Goal: Check status: Check status

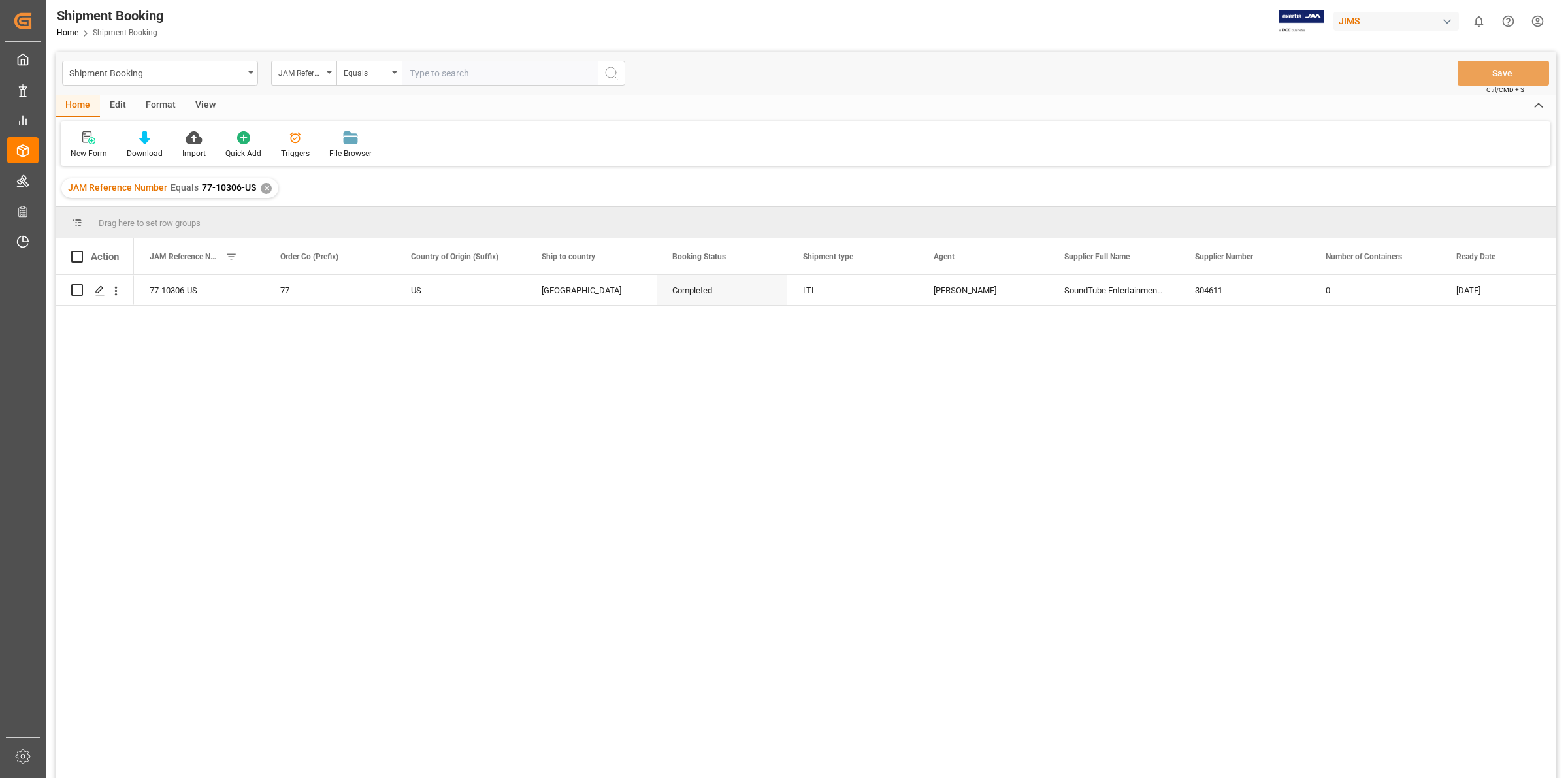
click at [433, 70] on input "text" at bounding box center [500, 73] width 196 height 25
type input "77-10244-us"
click at [262, 188] on div "✕" at bounding box center [266, 188] width 11 height 11
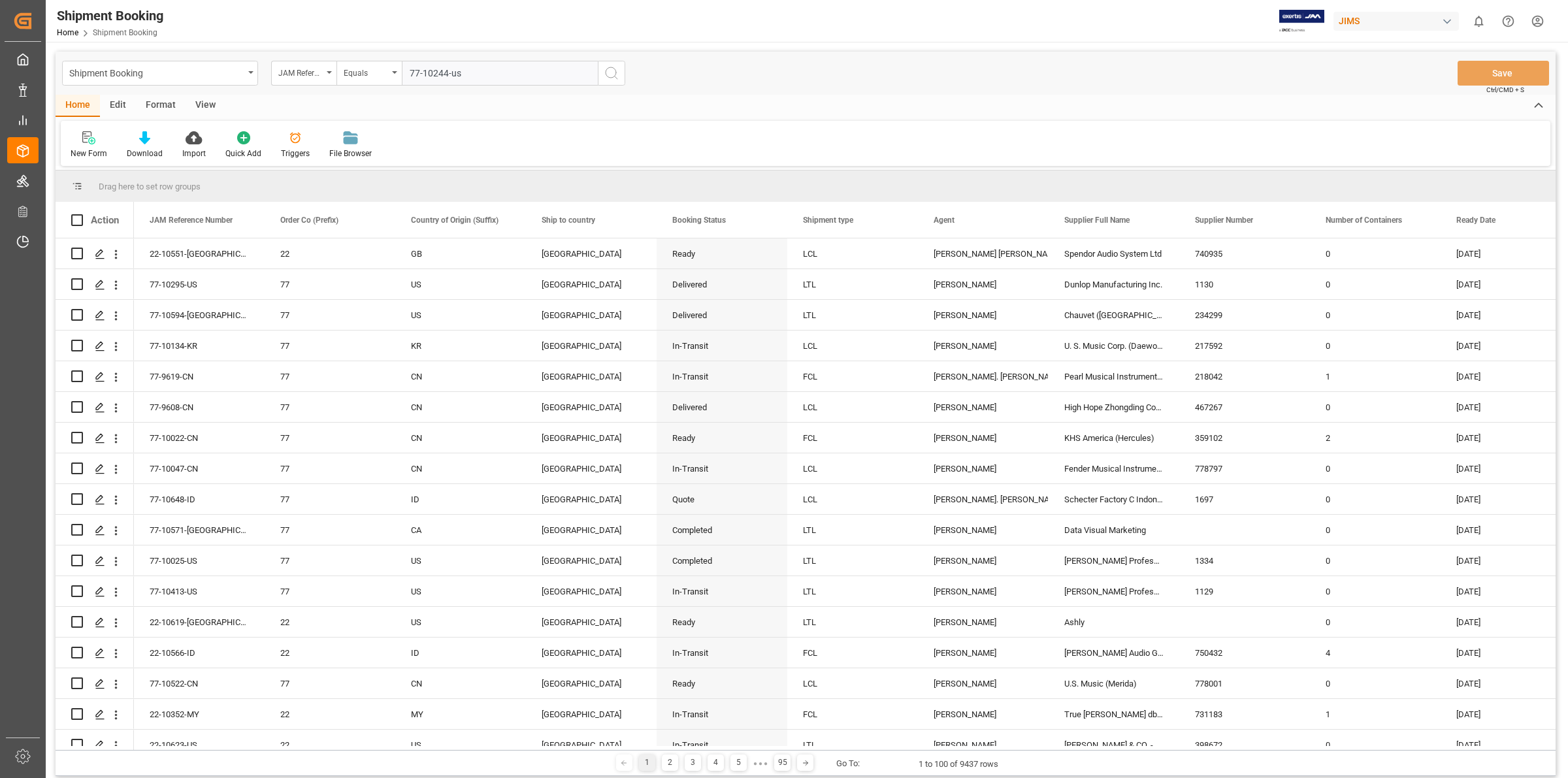
click at [610, 67] on icon "search button" at bounding box center [611, 73] width 16 height 16
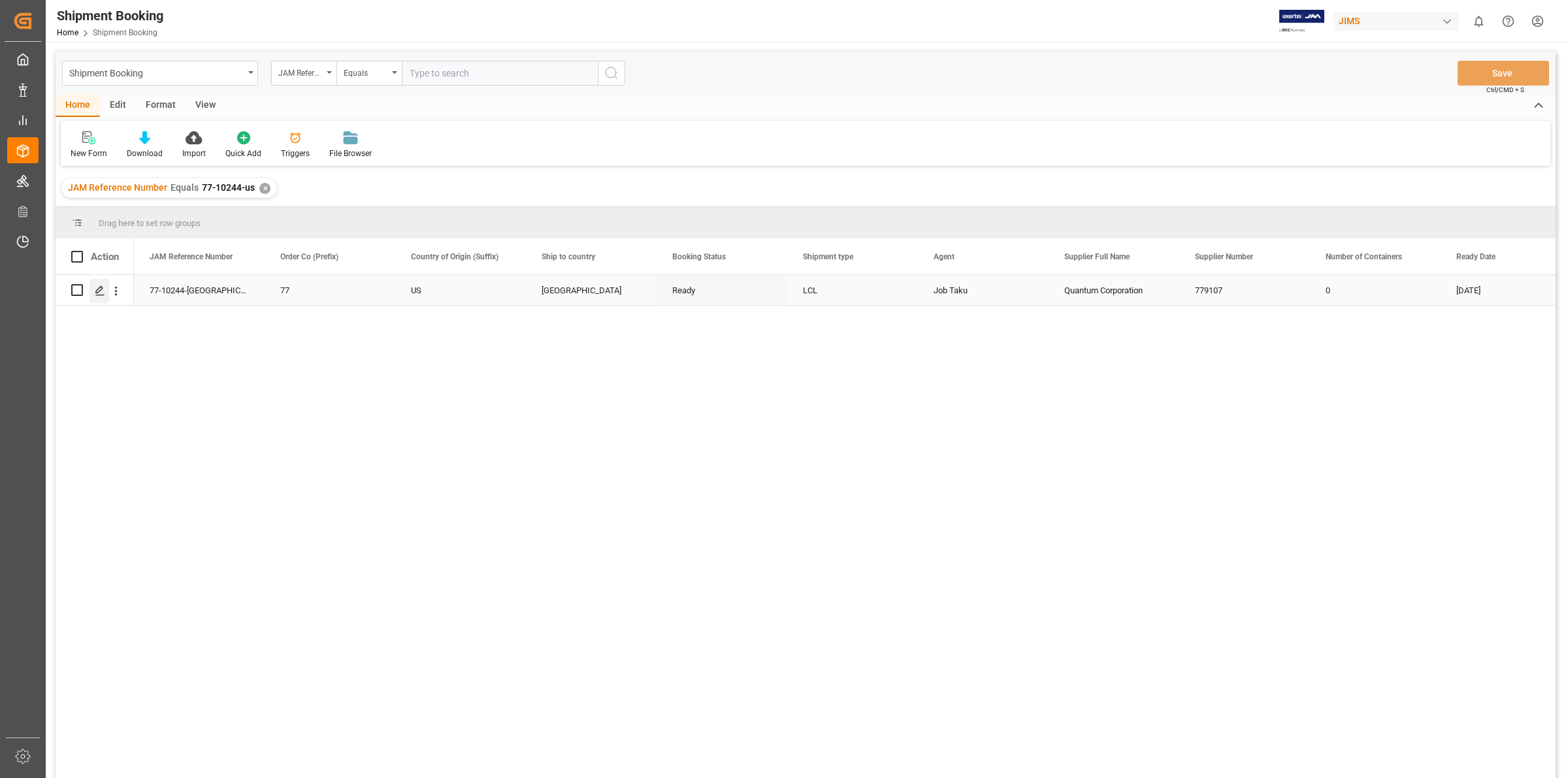
click at [100, 294] on icon "Press SPACE to select this row." at bounding box center [100, 290] width 10 height 10
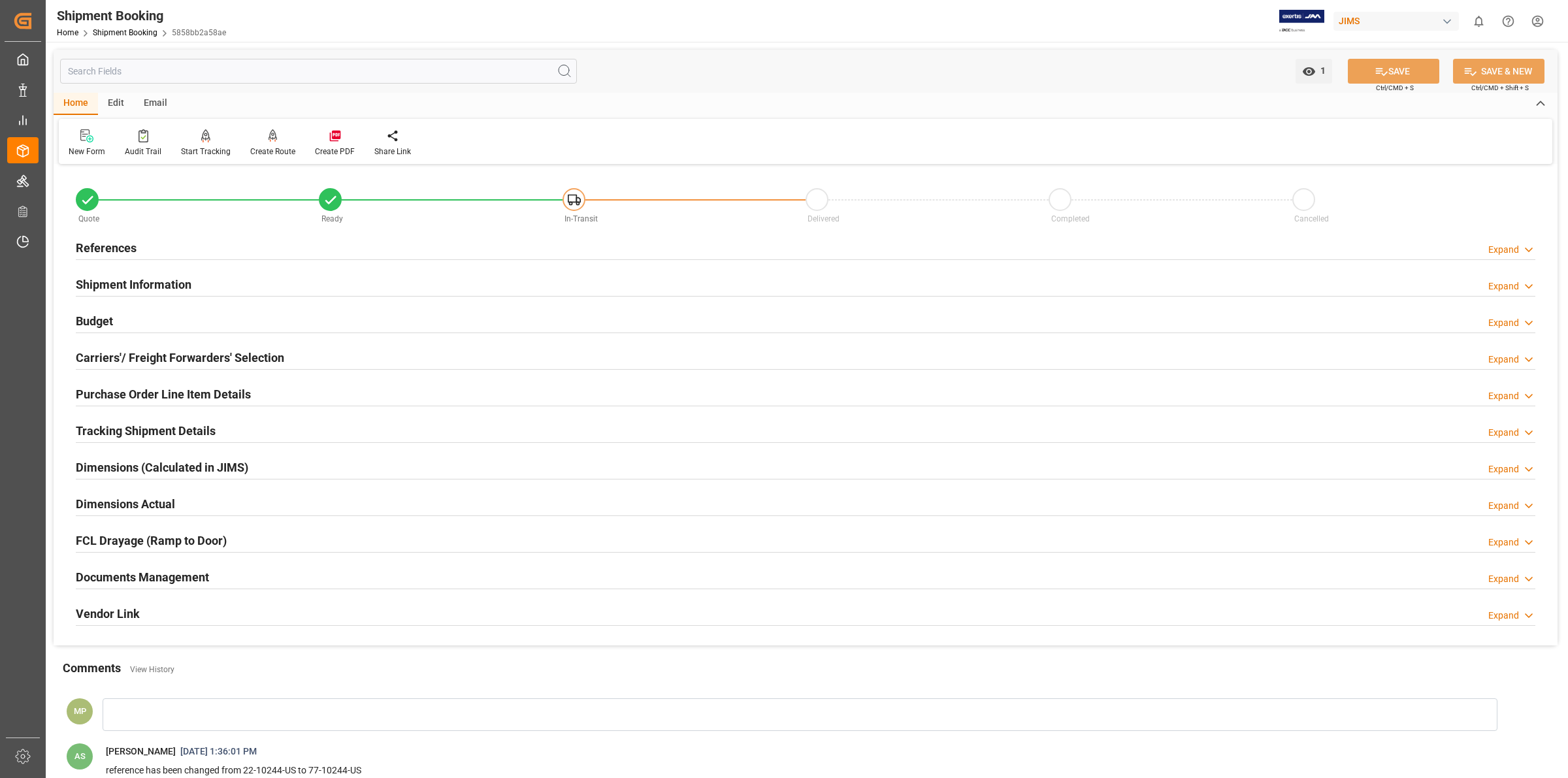
click at [193, 576] on h2 "Documents Management" at bounding box center [142, 577] width 133 height 18
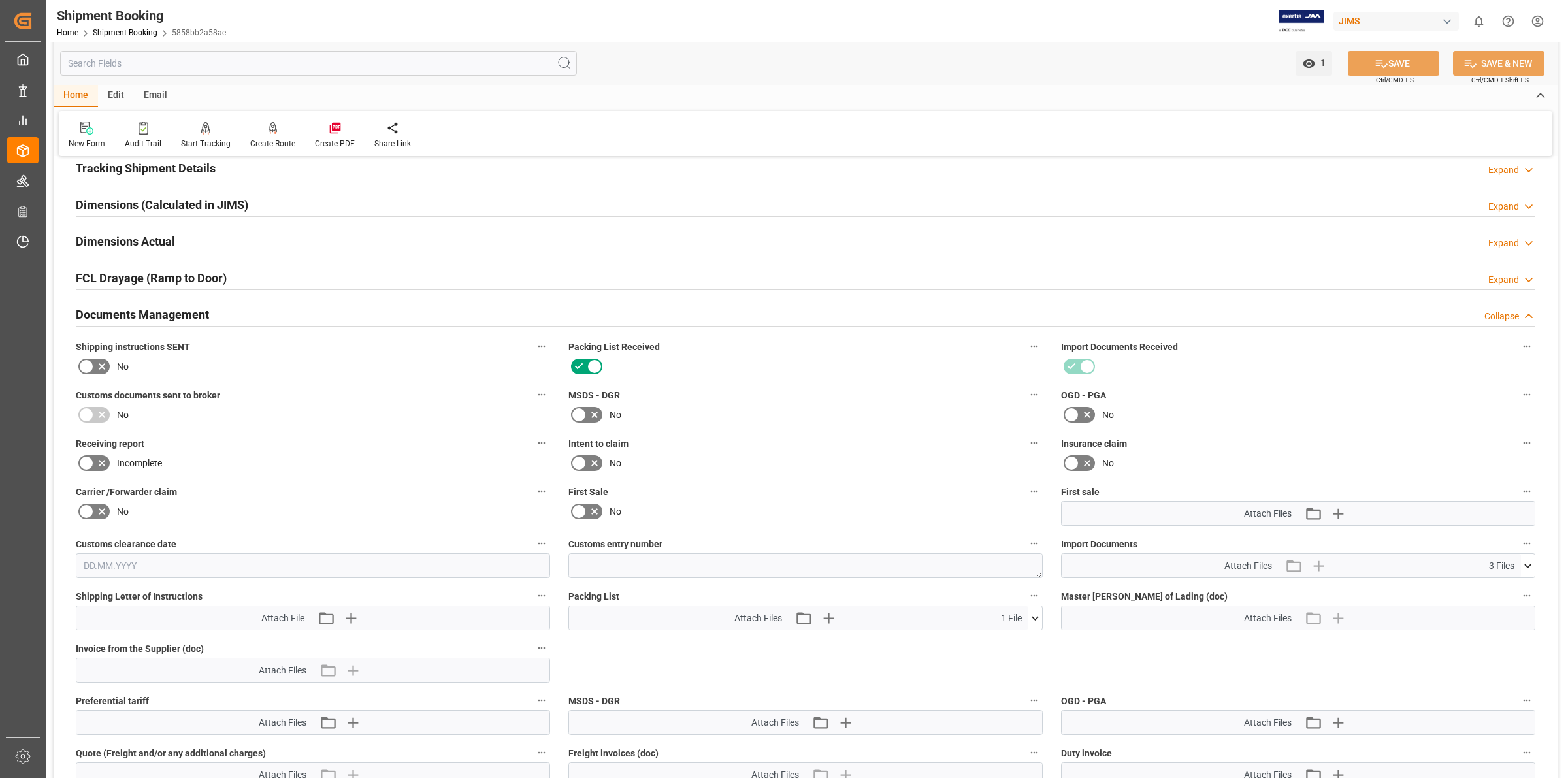
scroll to position [326, 0]
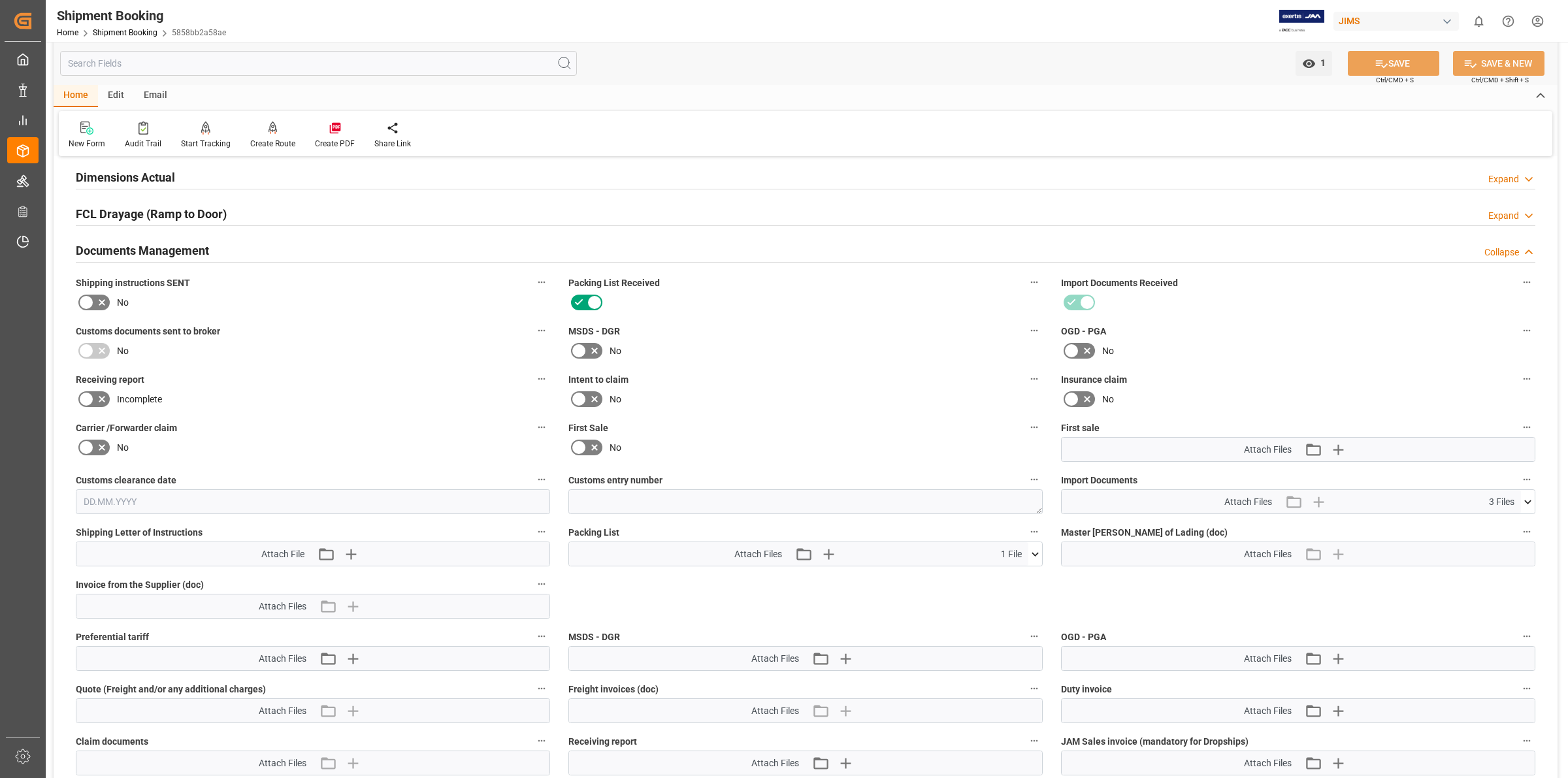
click at [1524, 502] on icon at bounding box center [1528, 502] width 14 height 14
click at [1491, 522] on icon at bounding box center [1493, 526] width 14 height 14
click at [1490, 537] on icon at bounding box center [1493, 540] width 14 height 14
click at [1496, 552] on icon at bounding box center [1493, 554] width 14 height 14
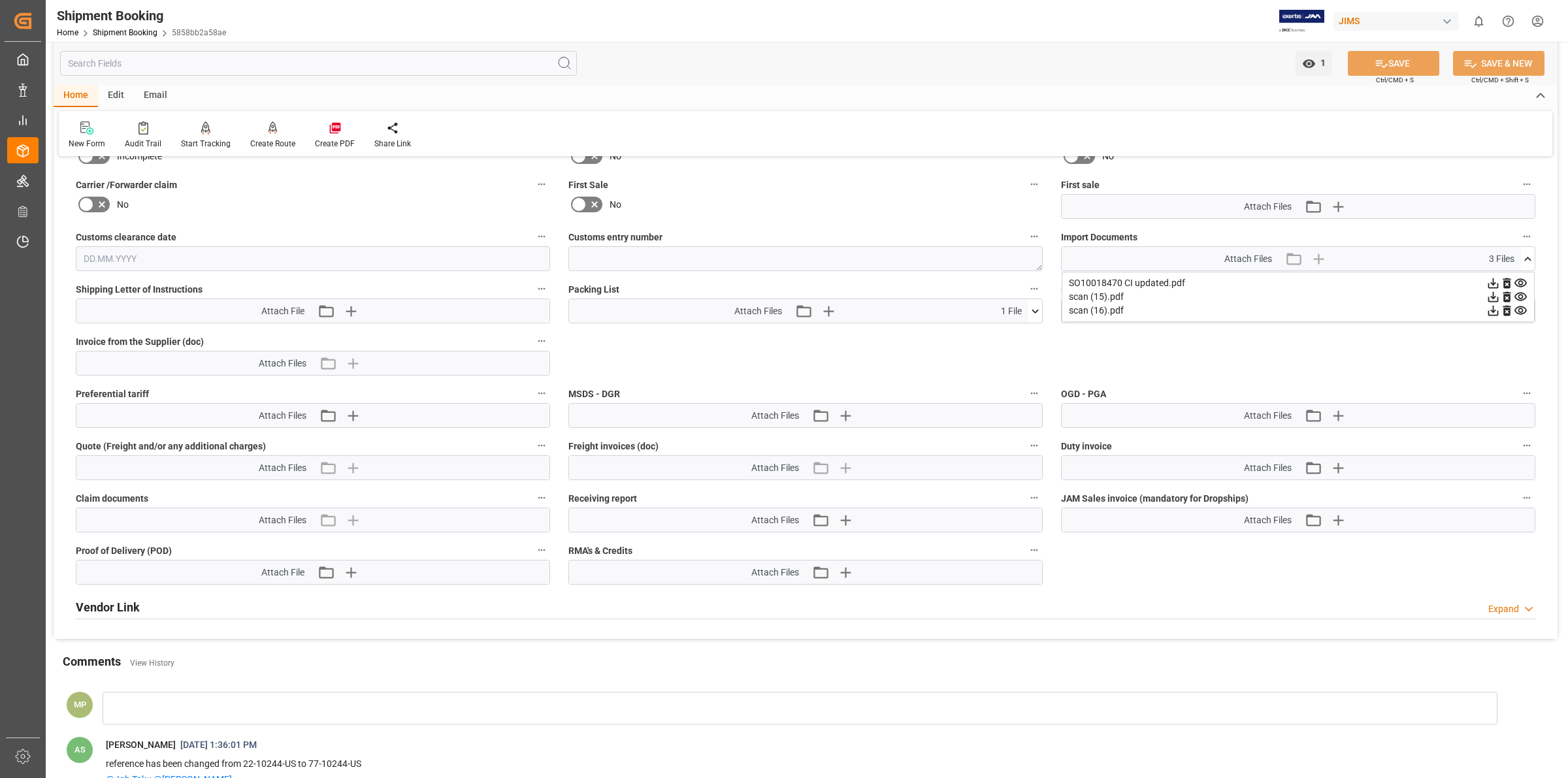
scroll to position [572, 0]
click at [1037, 302] on icon at bounding box center [1035, 309] width 14 height 14
click at [1486, 288] on icon at bounding box center [1493, 281] width 14 height 14
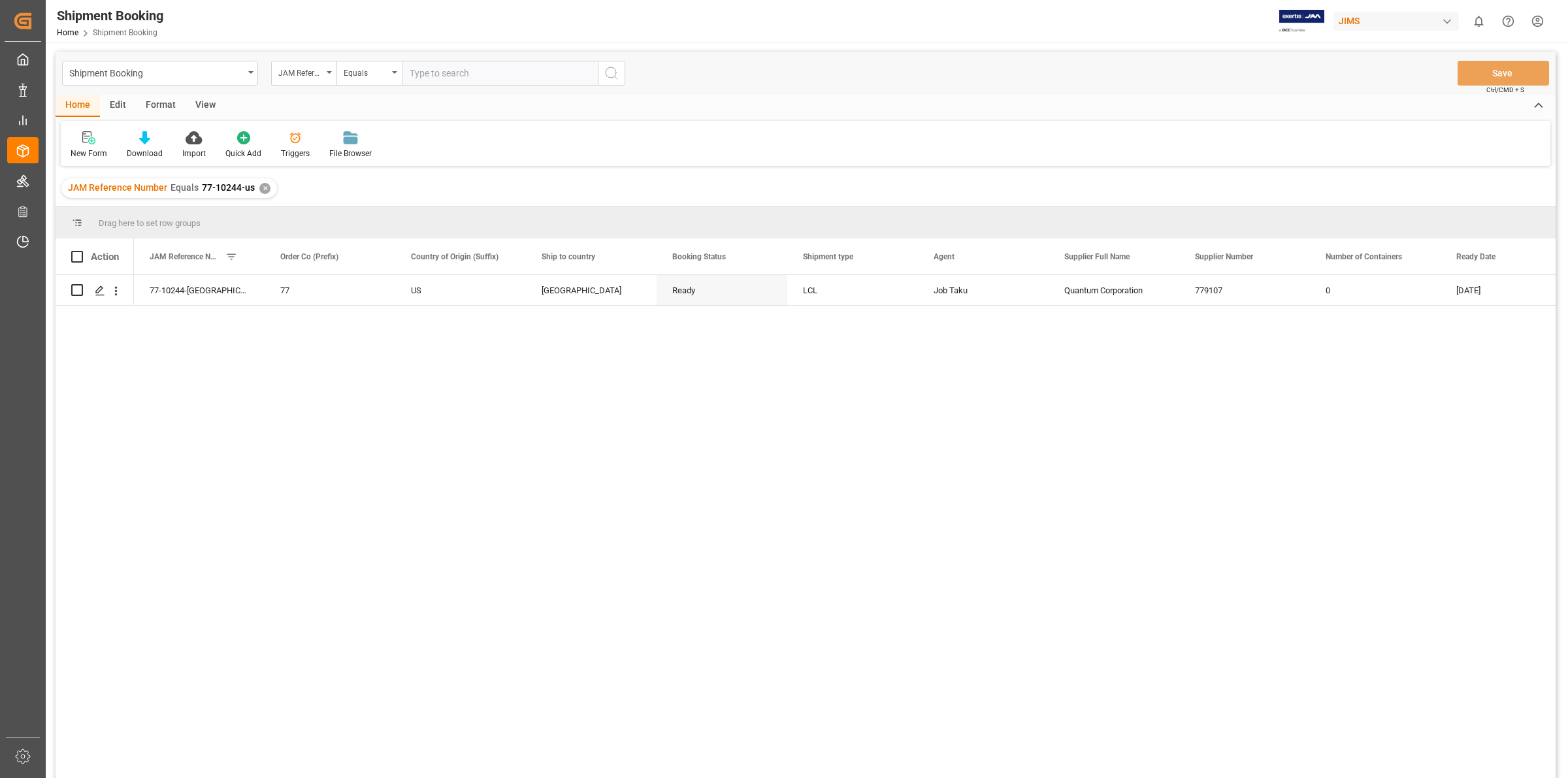
click at [964, 428] on div "77-10244-US 77 US [GEOGRAPHIC_DATA] Ready LCL Job Taku Quantum Corporation 7791…" at bounding box center [845, 530] width 1422 height 512
click at [468, 542] on div "77-10244-US 77 US [GEOGRAPHIC_DATA] Ready LCL Job Taku Quantum Corporation 7791…" at bounding box center [845, 530] width 1422 height 512
click at [585, 530] on div "77-10244-US 77 US [GEOGRAPHIC_DATA] Ready LCL Job Taku Quantum Corporation 7791…" at bounding box center [845, 530] width 1422 height 512
click at [96, 287] on icon "Press SPACE to select this row." at bounding box center [100, 290] width 10 height 10
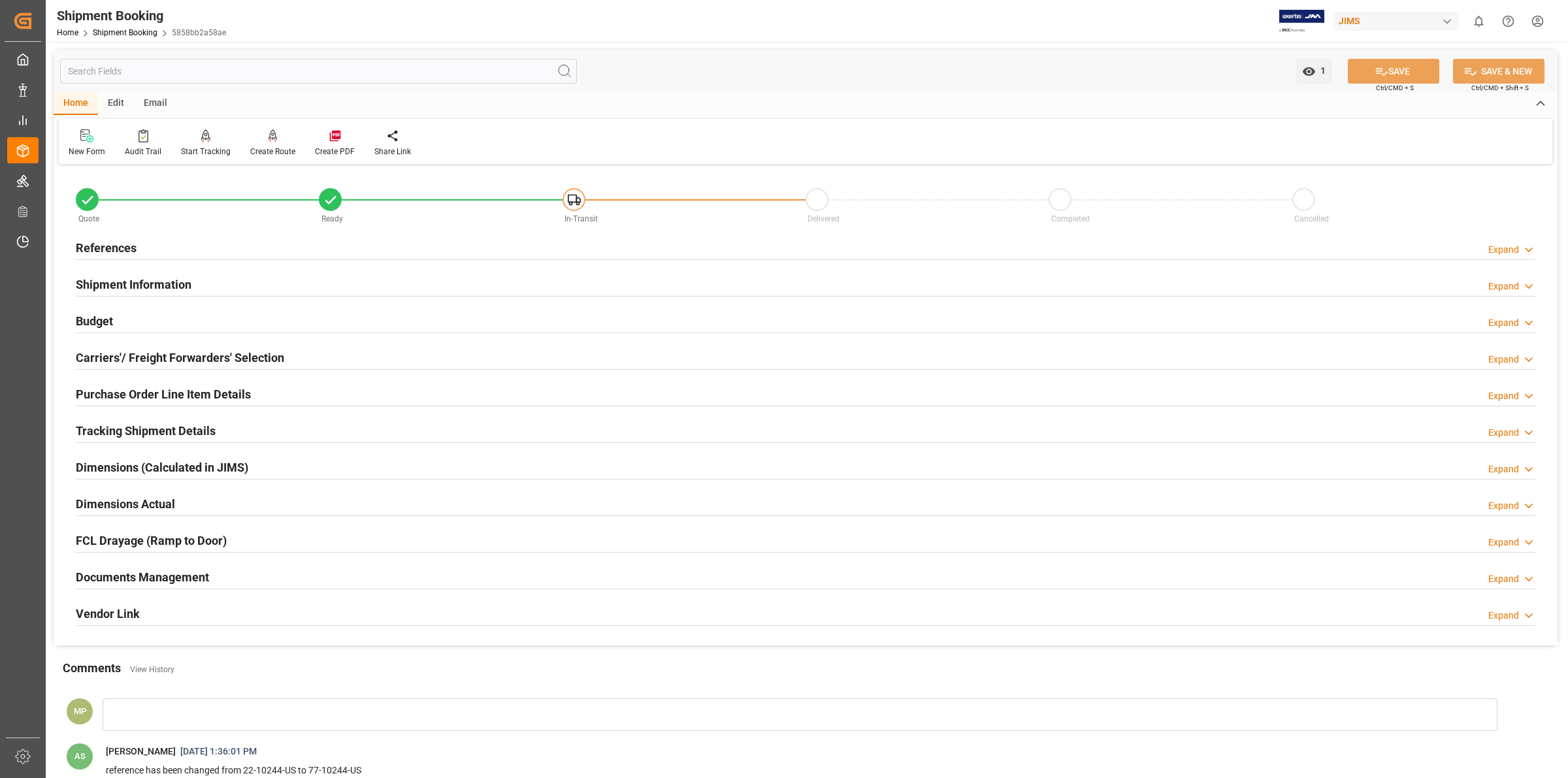
click at [152, 280] on h2 "Shipment Information" at bounding box center [133, 284] width 116 height 18
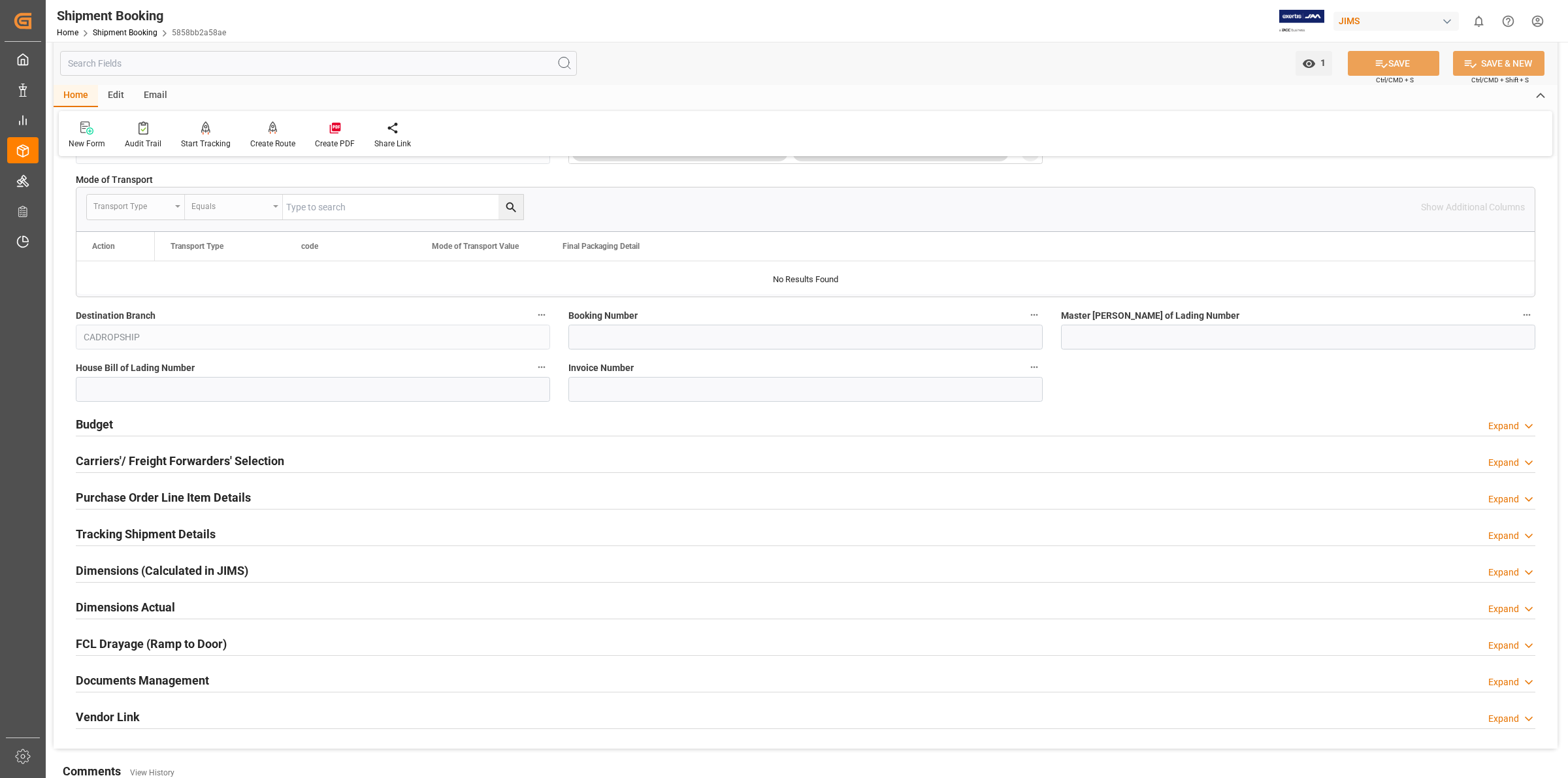
scroll to position [326, 0]
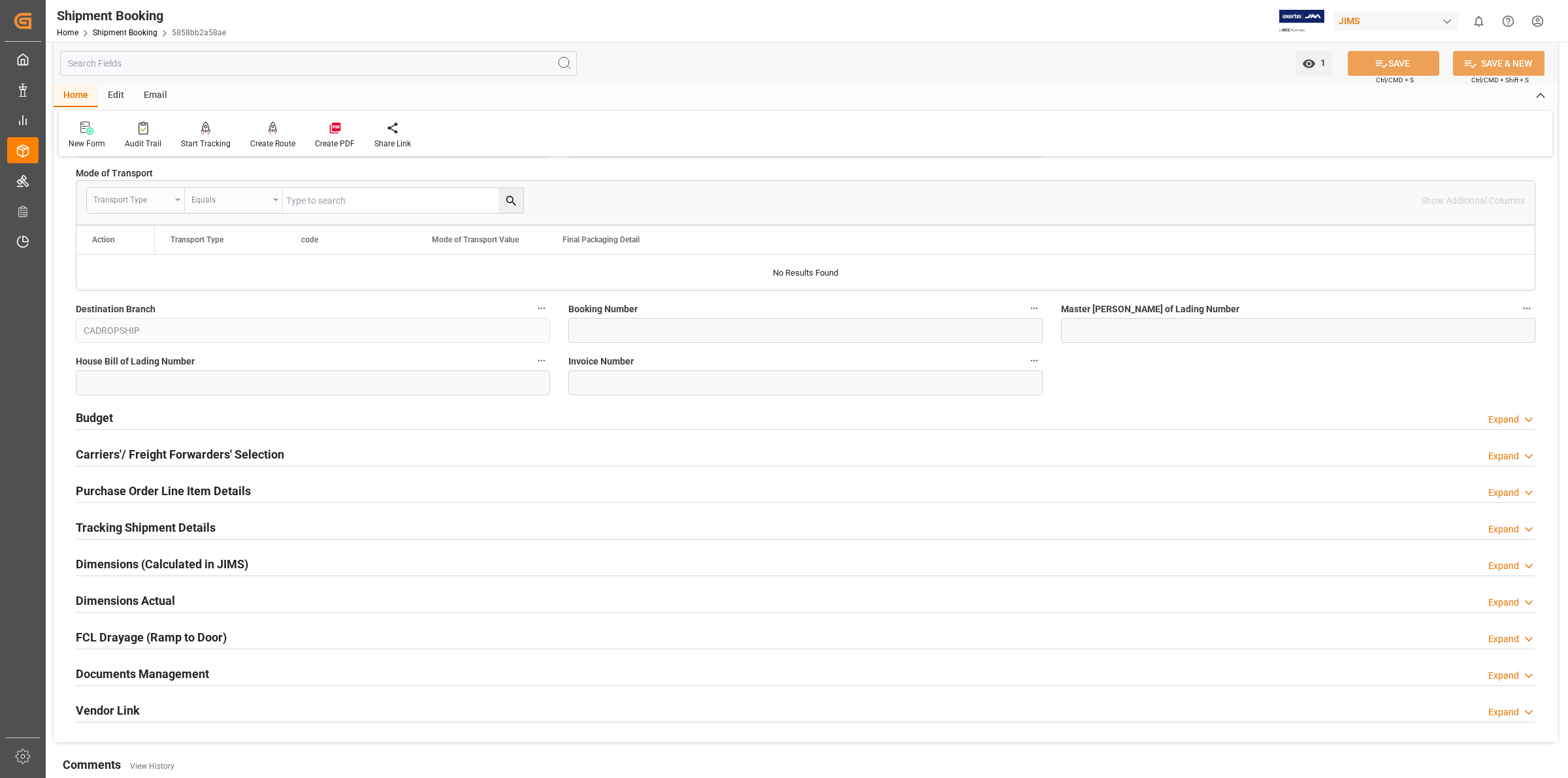
click at [178, 528] on h2 "Tracking Shipment Details" at bounding box center [146, 527] width 140 height 18
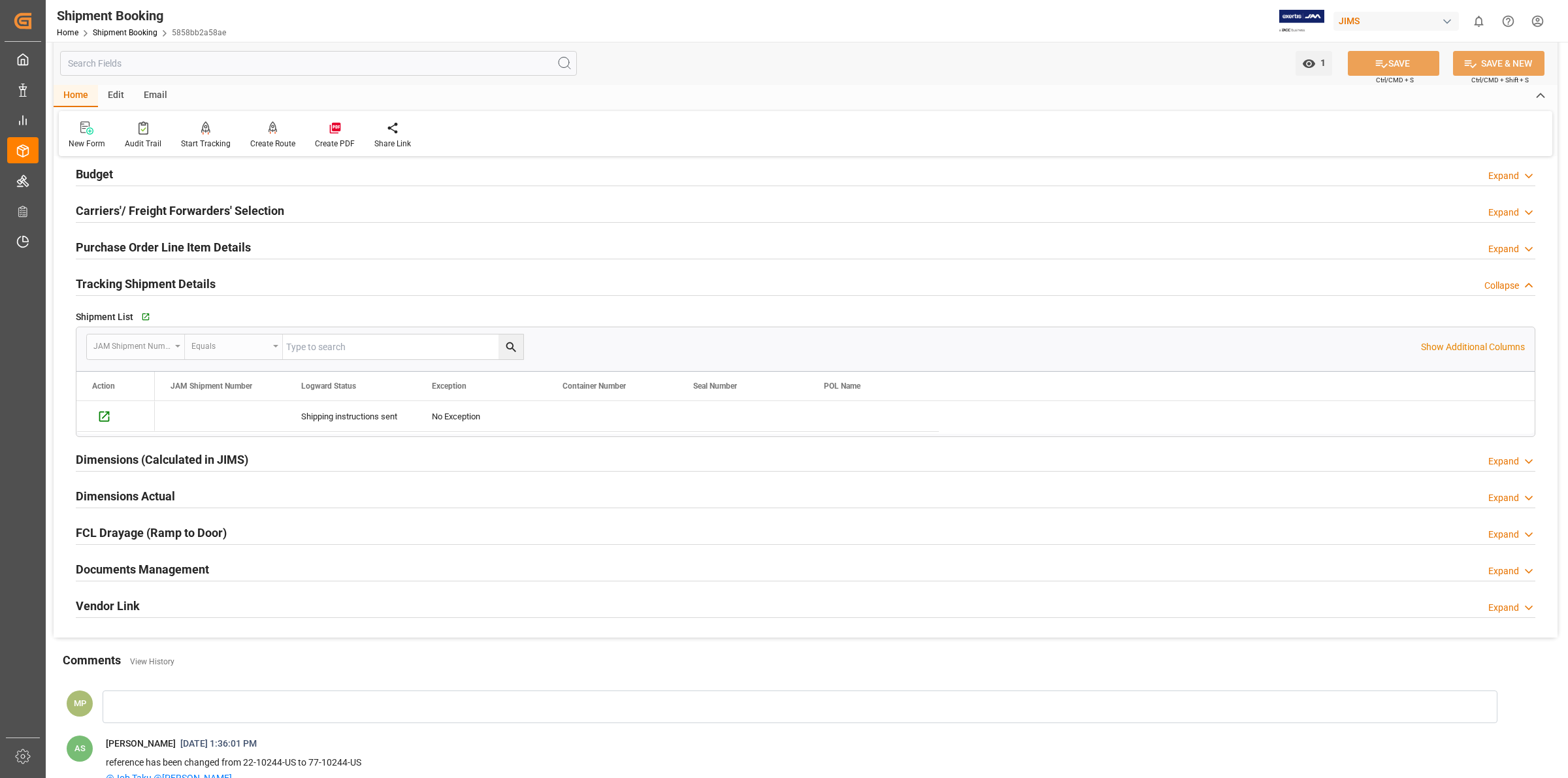
scroll to position [572, 0]
click at [160, 569] on h2 "Documents Management" at bounding box center [142, 568] width 133 height 18
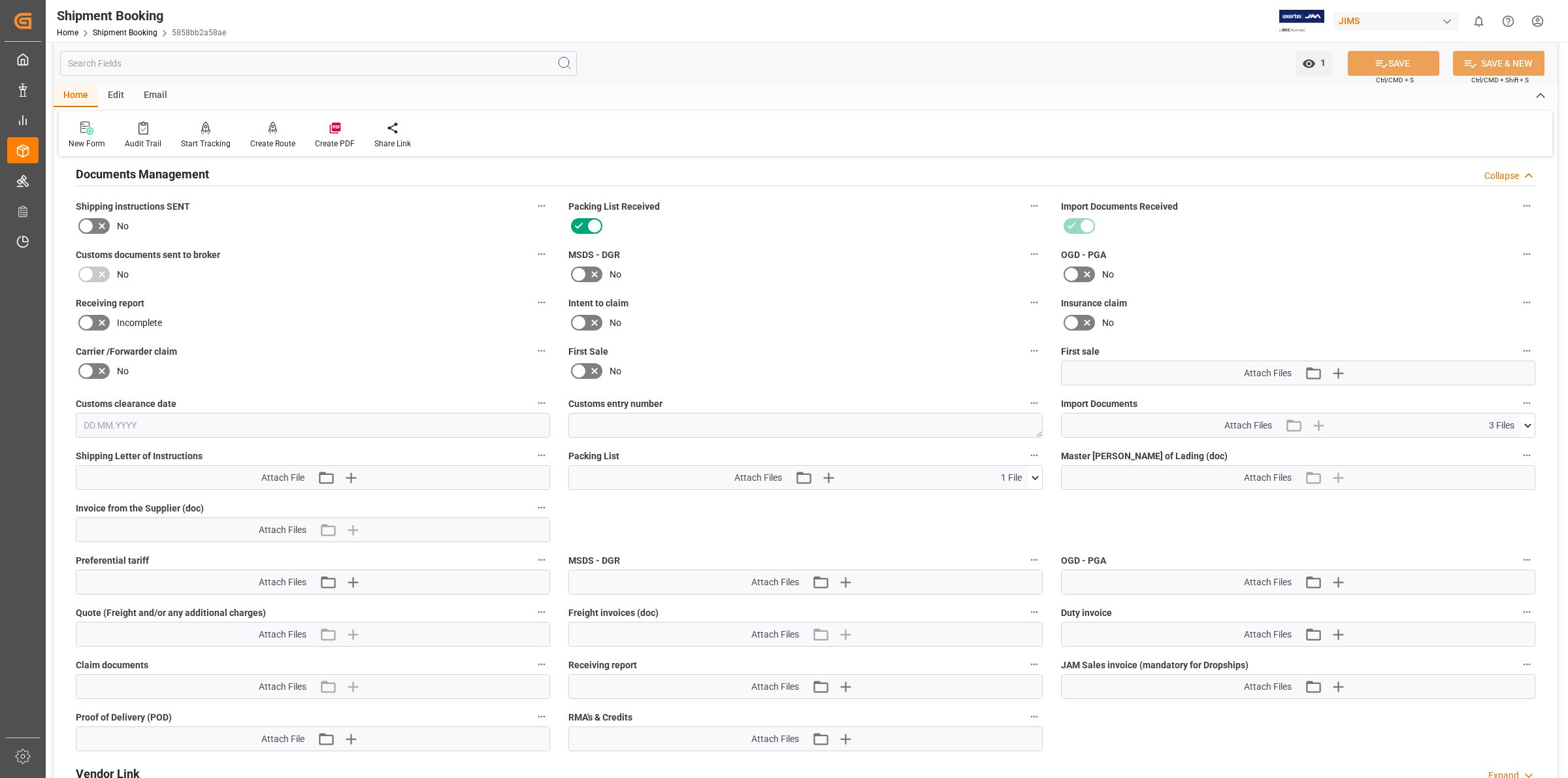
scroll to position [980, 0]
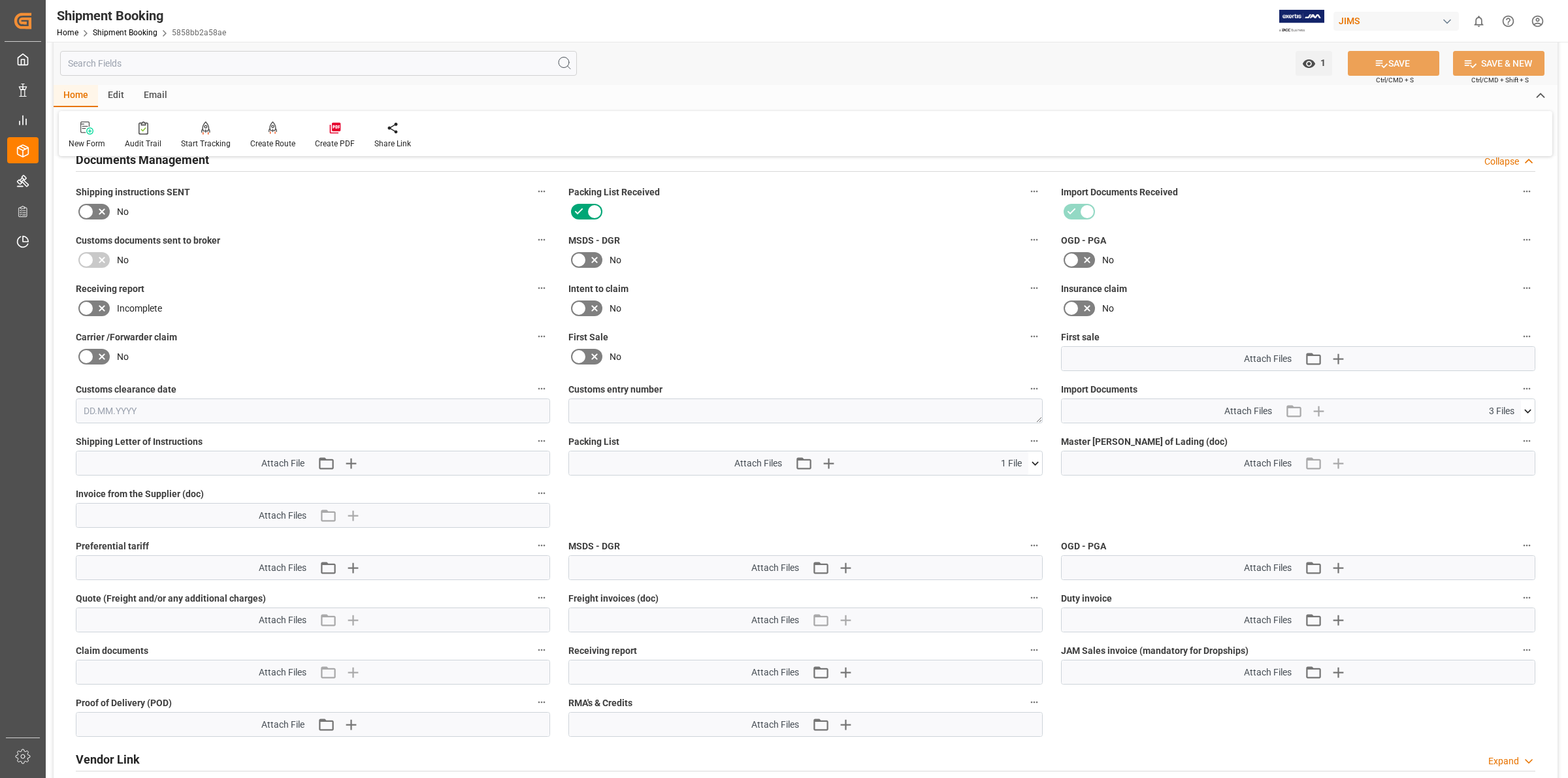
click at [1035, 464] on icon at bounding box center [1035, 463] width 7 height 4
click at [1000, 490] on icon at bounding box center [1000, 488] width 10 height 10
